Goal: Task Accomplishment & Management: Manage account settings

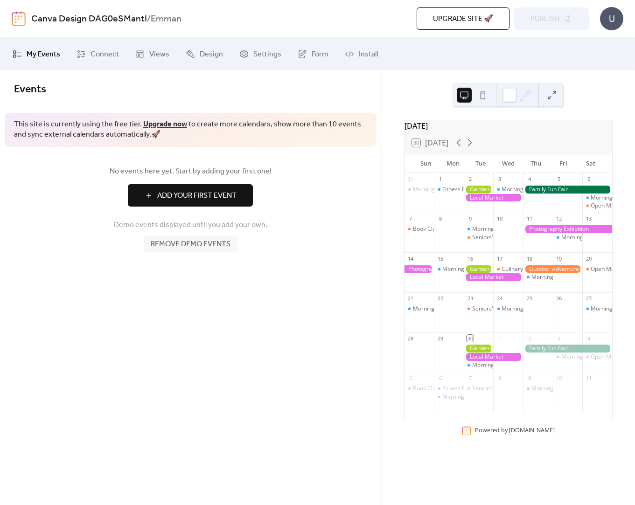
click at [185, 245] on span "Remove demo events" at bounding box center [191, 244] width 80 height 11
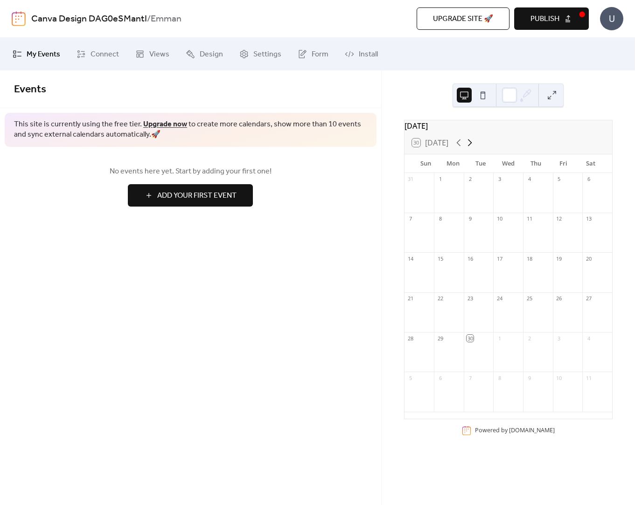
click at [472, 148] on icon at bounding box center [469, 142] width 11 height 11
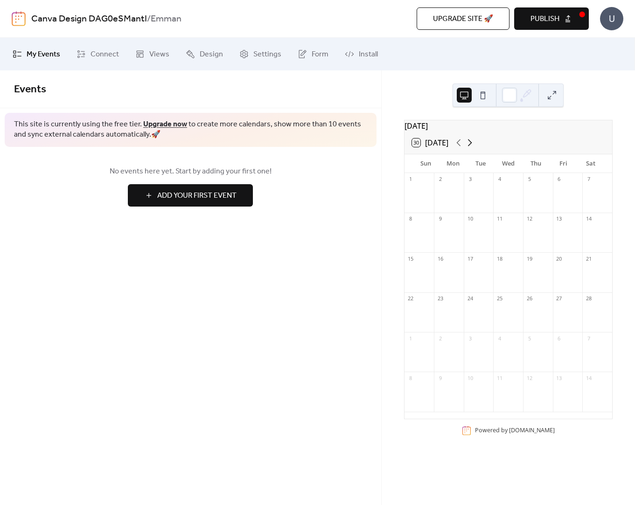
click at [472, 147] on icon at bounding box center [470, 143] width 4 height 7
click at [461, 148] on icon at bounding box center [458, 142] width 11 height 11
click at [452, 323] on div at bounding box center [449, 317] width 30 height 24
drag, startPoint x: 444, startPoint y: 324, endPoint x: 555, endPoint y: 329, distance: 111.2
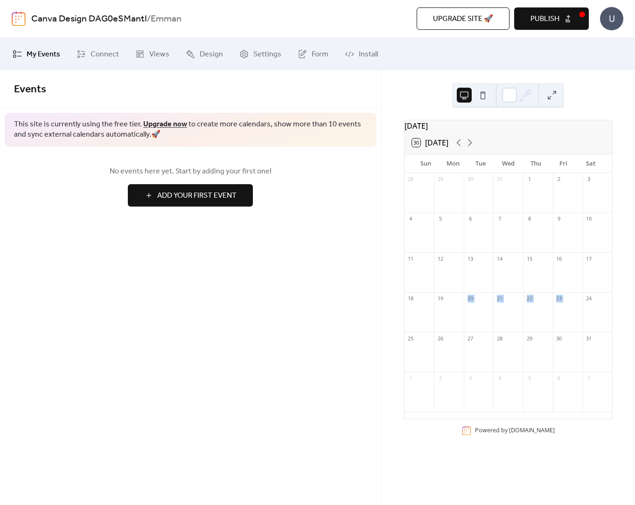
click at [557, 329] on div "28 29 30 31 1 2 3 4 5 6 7 8 9 10 11 12 13 14 15 16 17 18 19 20 21 22 23 24 25 2…" at bounding box center [509, 296] width 208 height 246
click at [555, 329] on div at bounding box center [568, 317] width 30 height 24
drag, startPoint x: 561, startPoint y: 360, endPoint x: 428, endPoint y: 357, distance: 132.6
click at [427, 358] on div "28 29 30 31 1 2 3 4 5 6 7 8 9 10 11 12 13 14 15 16 17 18 19 20 21 22 23 24 25 2…" at bounding box center [509, 296] width 208 height 246
click at [428, 357] on div at bounding box center [420, 357] width 30 height 24
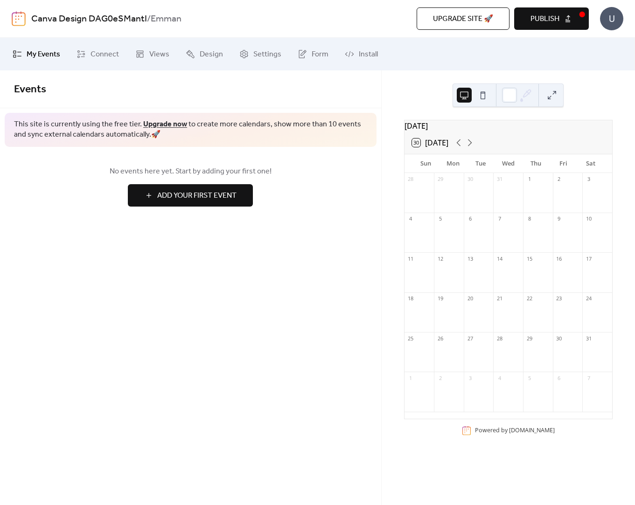
click at [348, 304] on div "Events This site is currently using the free tier. Upgrade now to create more c…" at bounding box center [190, 287] width 381 height 435
